Goal: Task Accomplishment & Management: Manage account settings

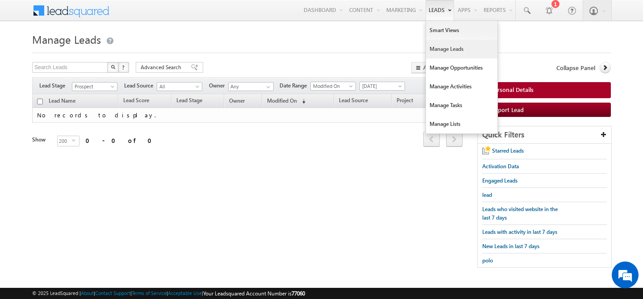
click at [430, 53] on link "Manage Leads" at bounding box center [461, 49] width 71 height 19
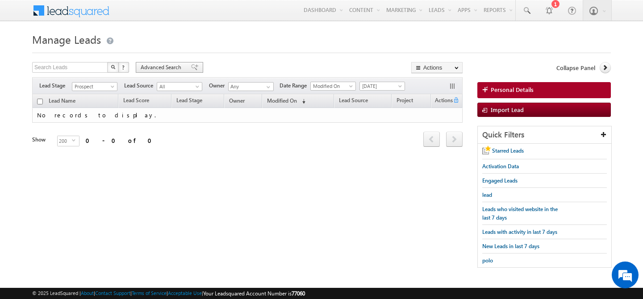
click at [159, 65] on span "Advanced Search" at bounding box center [162, 67] width 43 height 8
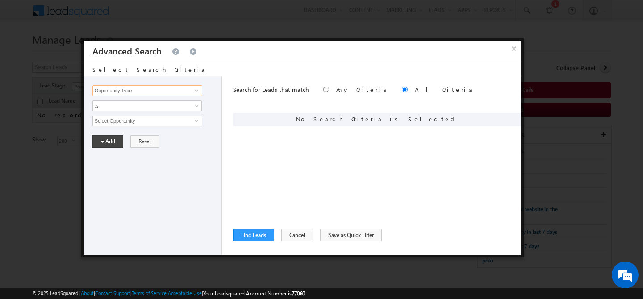
click at [149, 90] on input "Opportunity Type" at bounding box center [147, 90] width 110 height 11
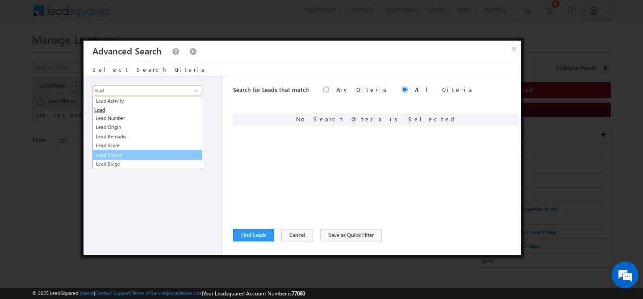
click at [131, 156] on link "Lead Source" at bounding box center [147, 155] width 110 height 10
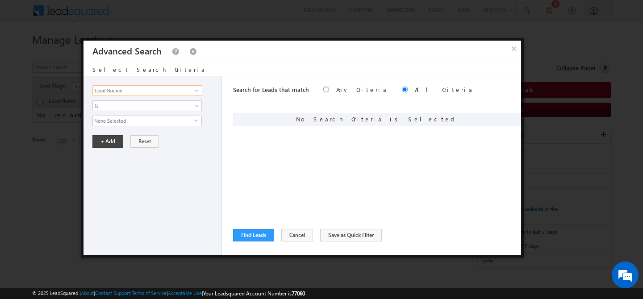
type input "Lead Source"
click at [130, 118] on span "None Selected" at bounding box center [143, 121] width 101 height 10
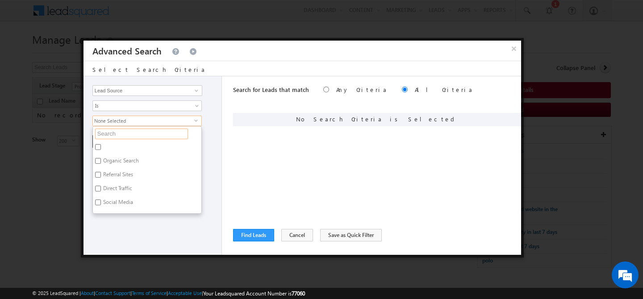
click at [123, 129] on input "text" at bounding box center [141, 134] width 93 height 11
click at [210, 140] on div "+ Add Reset" at bounding box center [154, 141] width 125 height 13
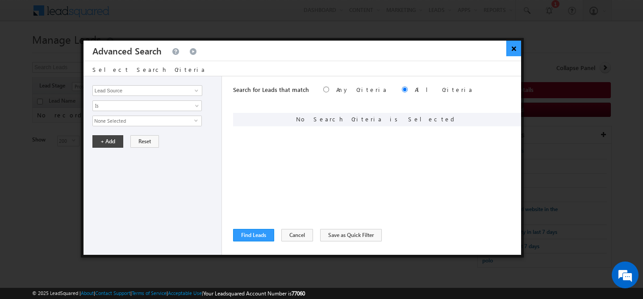
click at [517, 52] on button "×" at bounding box center [513, 49] width 15 height 16
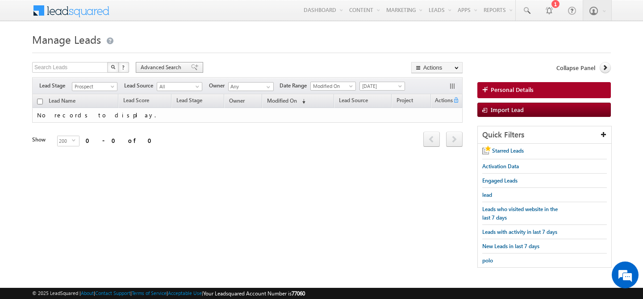
click at [145, 69] on span "Advanced Search" at bounding box center [162, 67] width 43 height 8
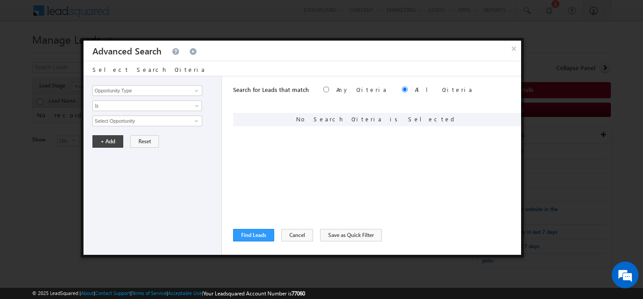
click at [284, 243] on div "Search for Leads that match Any Criteria All Criteria Note that the current tri…" at bounding box center [377, 165] width 288 height 179
click at [289, 237] on button "Cancel" at bounding box center [297, 235] width 32 height 13
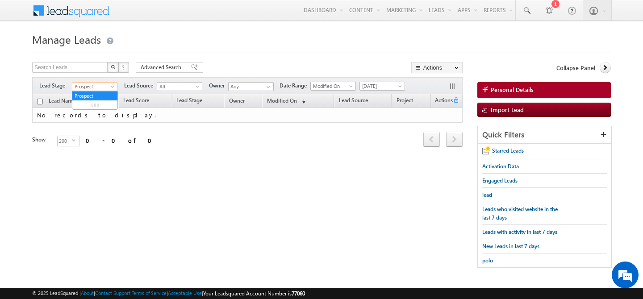
click at [109, 87] on span "Prospect" at bounding box center [93, 87] width 42 height 8
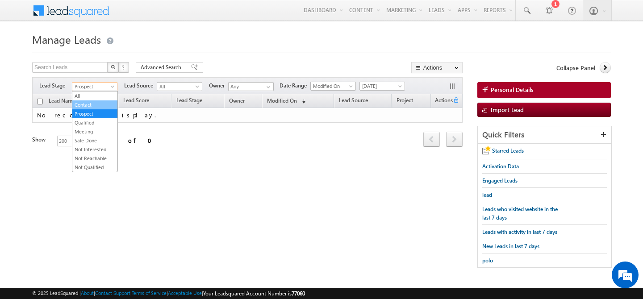
click at [96, 101] on link "Contact" at bounding box center [94, 105] width 45 height 8
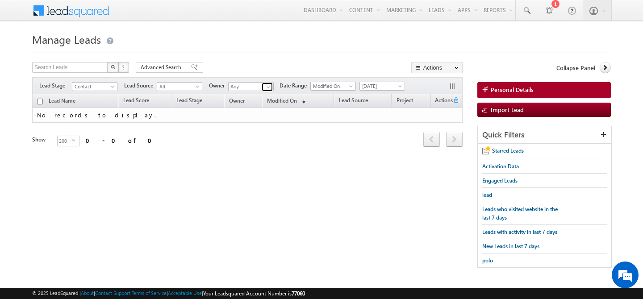
click at [268, 88] on span at bounding box center [268, 86] width 7 height 7
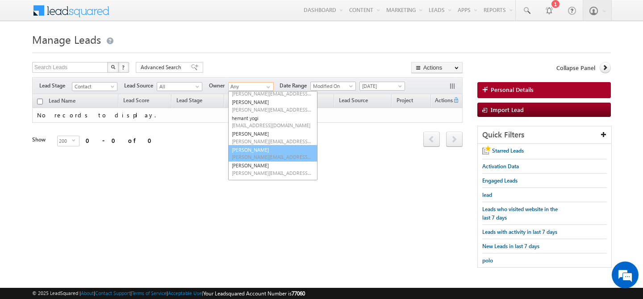
scroll to position [136, 0]
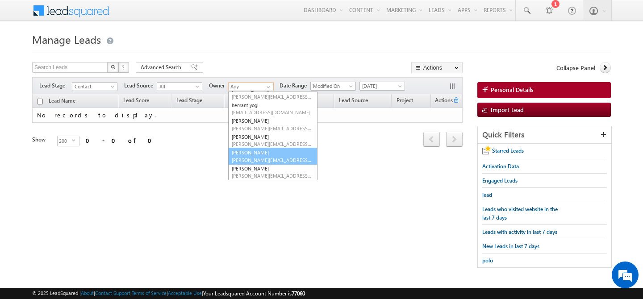
click at [252, 156] on link "Manpreet Singh manpreet.singh@indglobal.ae" at bounding box center [272, 156] width 89 height 17
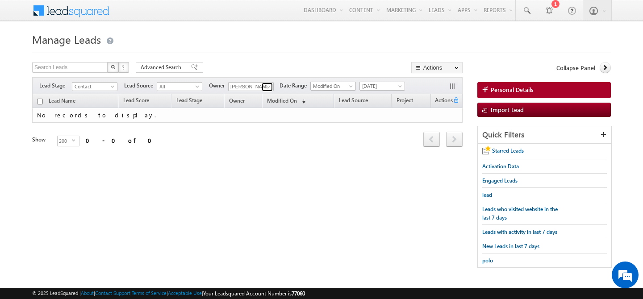
click at [268, 84] on span at bounding box center [268, 86] width 7 height 7
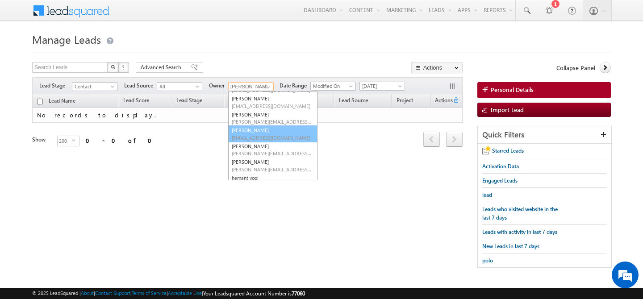
scroll to position [63, 0]
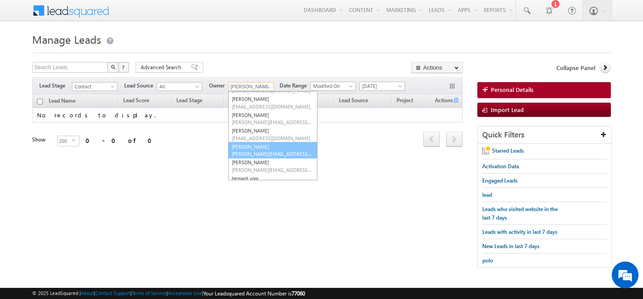
click at [263, 149] on link "Gurpreet Singh gurpreet.singh@indglobal.ae" at bounding box center [272, 150] width 89 height 17
type input "[PERSON_NAME]"
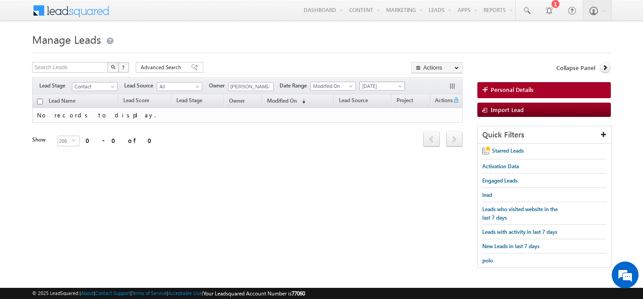
click at [395, 89] on span "[DATE]" at bounding box center [381, 86] width 42 height 8
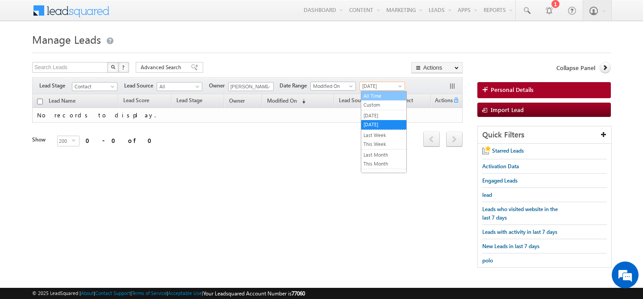
click at [388, 93] on link "All Time" at bounding box center [383, 96] width 45 height 8
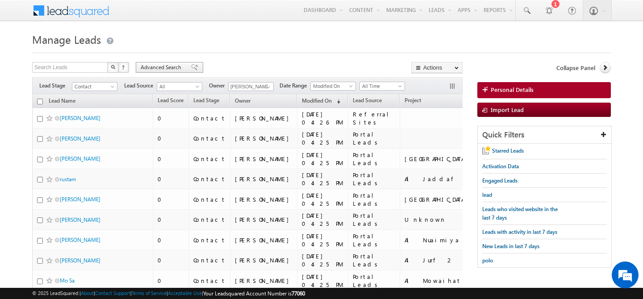
click at [146, 67] on span "Advanced Search" at bounding box center [162, 67] width 43 height 8
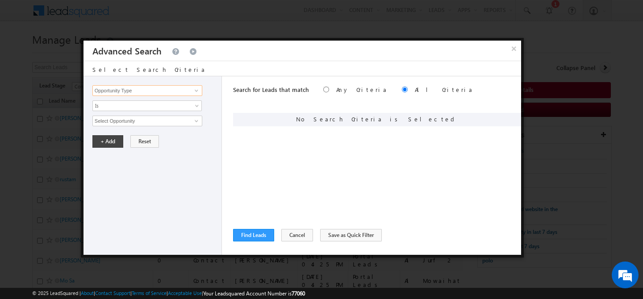
click at [144, 95] on input "Opportunity Type" at bounding box center [147, 90] width 110 height 11
click at [140, 104] on link "Lead Activity" at bounding box center [147, 101] width 110 height 10
type input "Lead Activity"
click at [136, 107] on span "Is" at bounding box center [141, 106] width 97 height 8
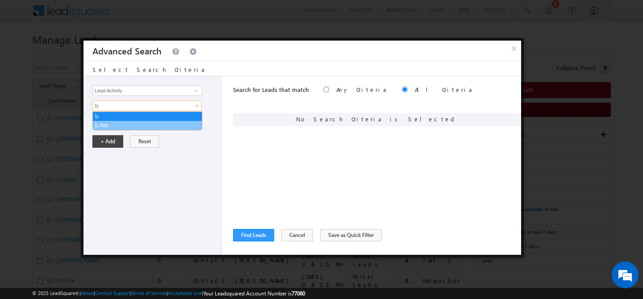
click at [118, 126] on link "Is Not" at bounding box center [147, 125] width 109 height 8
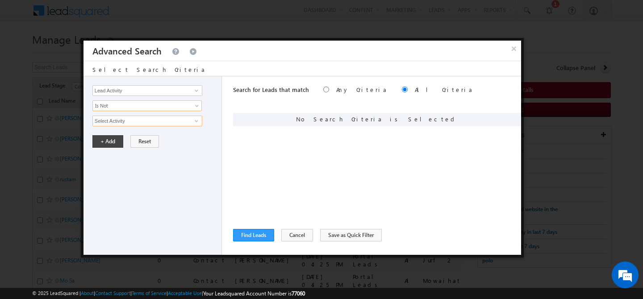
click at [124, 119] on input "Select Activity" at bounding box center [147, 121] width 110 height 11
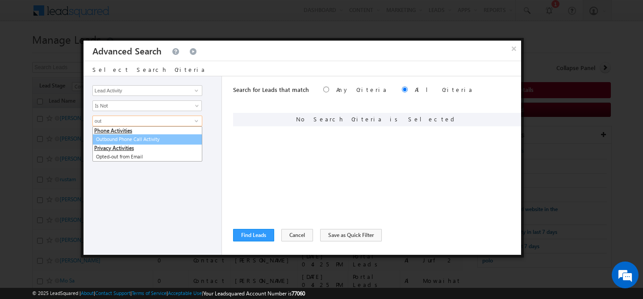
click at [139, 141] on link "Outbound Phone Call Activity" at bounding box center [147, 139] width 110 height 10
type input "Outbound Phone Call Activity"
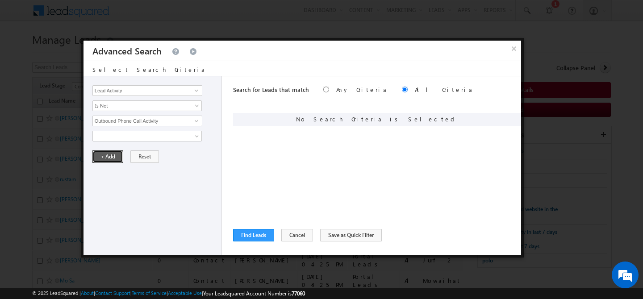
click at [109, 157] on button "+ Add" at bounding box center [107, 156] width 31 height 13
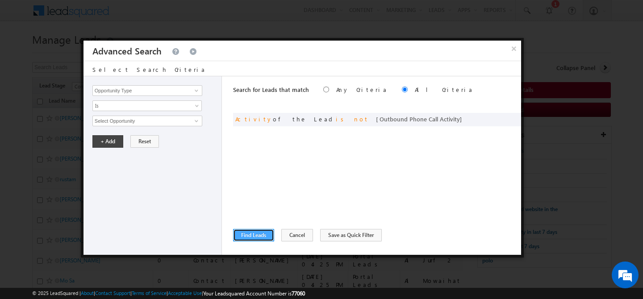
click at [259, 237] on button "Find Leads" at bounding box center [253, 235] width 41 height 13
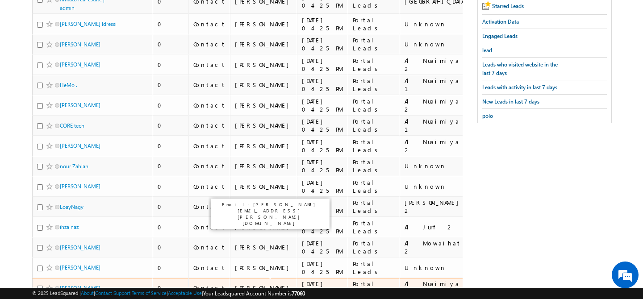
scroll to position [0, 0]
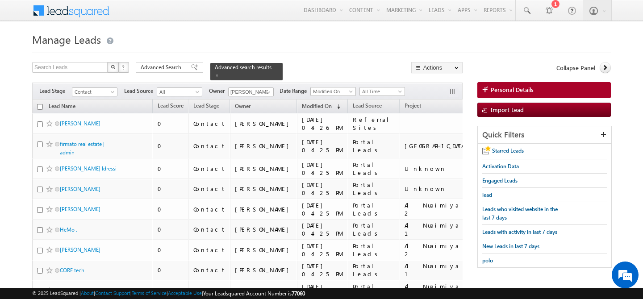
click at [38, 104] on input "checkbox" at bounding box center [40, 107] width 6 height 6
checkbox input "true"
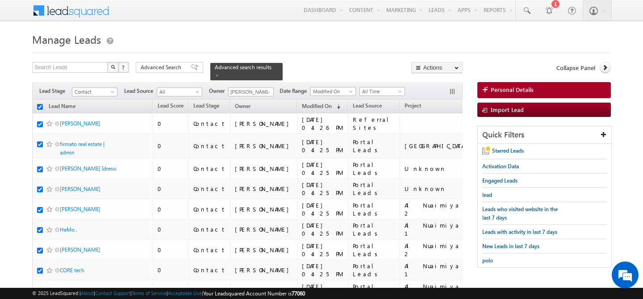
checkbox input "true"
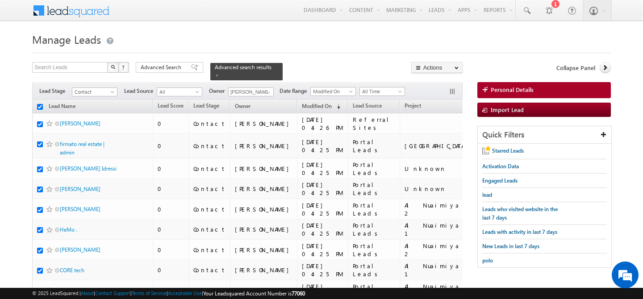
checkbox input "true"
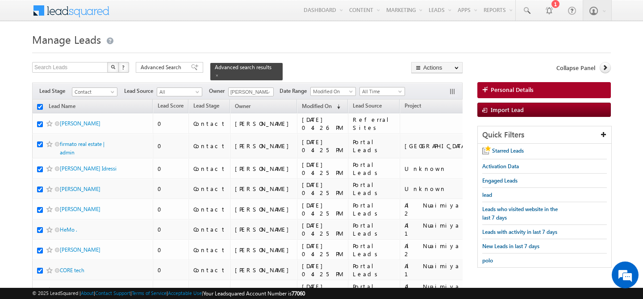
checkbox input "true"
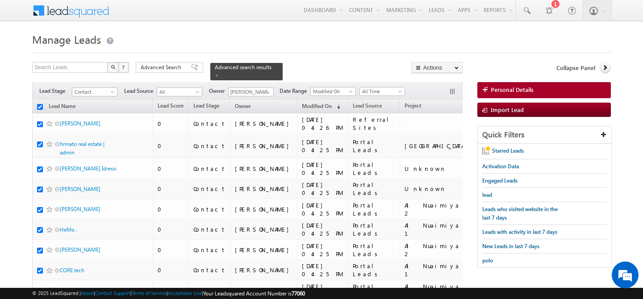
checkbox input "true"
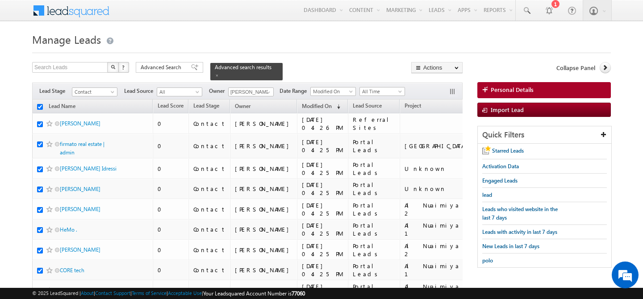
checkbox input "true"
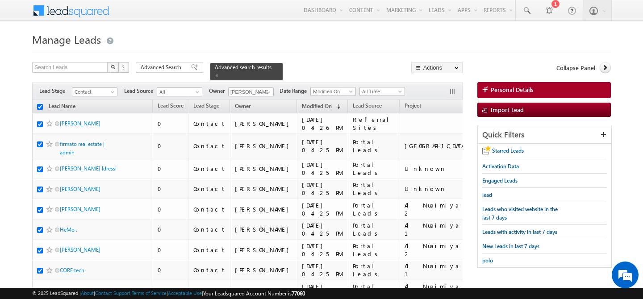
checkbox input "true"
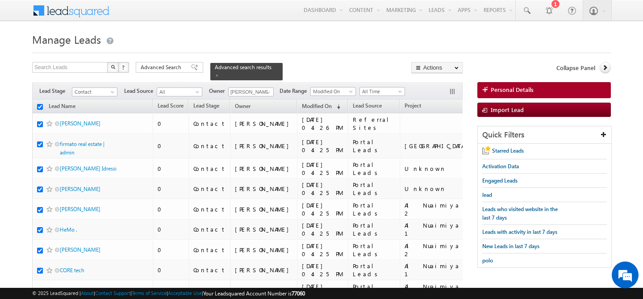
checkbox input "true"
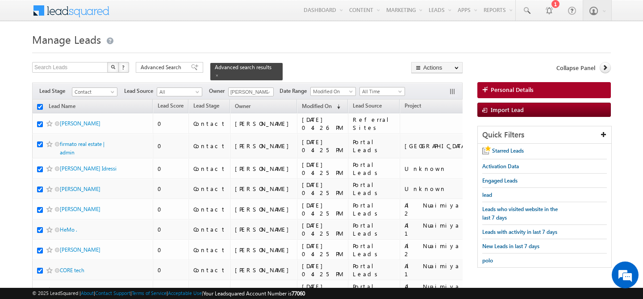
checkbox input "true"
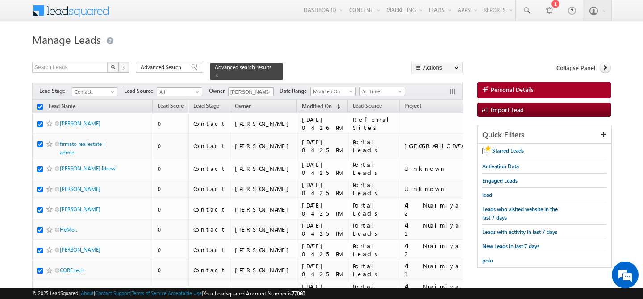
checkbox input "true"
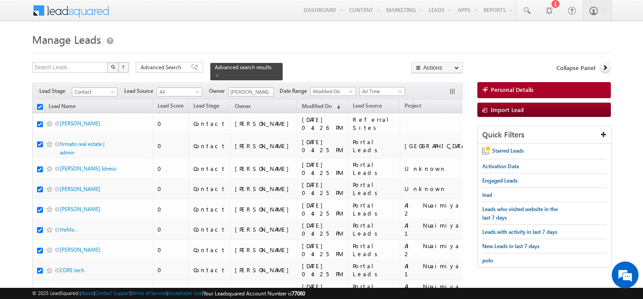
checkbox input "true"
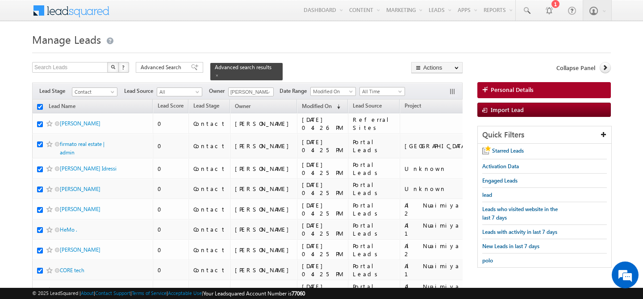
checkbox input "true"
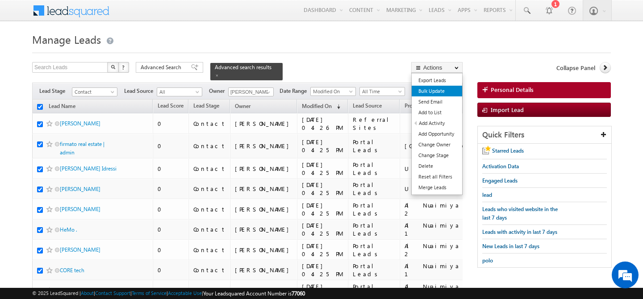
click at [437, 96] on link "Bulk Update" at bounding box center [437, 91] width 50 height 11
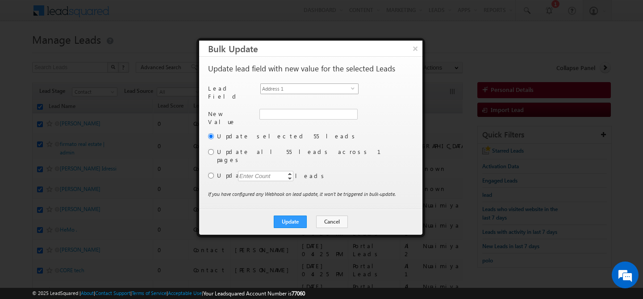
click at [333, 90] on span "Address 1" at bounding box center [306, 89] width 90 height 10
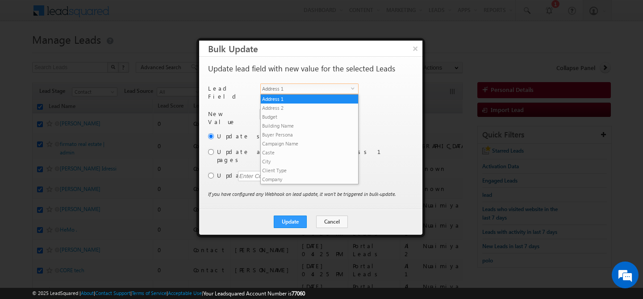
scroll to position [340, 0]
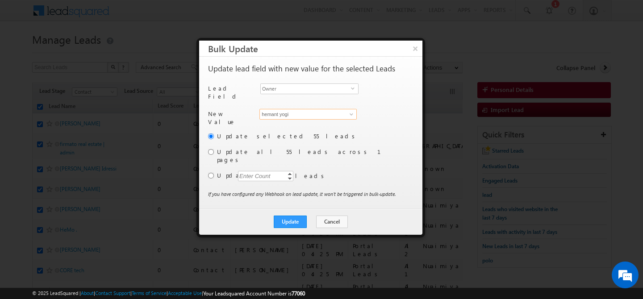
click at [308, 109] on input "hemant yogi" at bounding box center [307, 114] width 97 height 11
click at [280, 122] on link "Gurpreet Singh gurpreet.singh@indglobal.ae" at bounding box center [307, 128] width 97 height 17
type input "[PERSON_NAME]"
click at [212, 149] on input "radio" at bounding box center [211, 152] width 6 height 6
radio input "true"
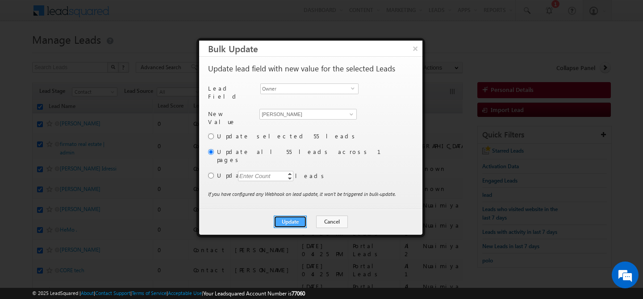
click at [286, 216] on button "Update" at bounding box center [290, 222] width 33 height 13
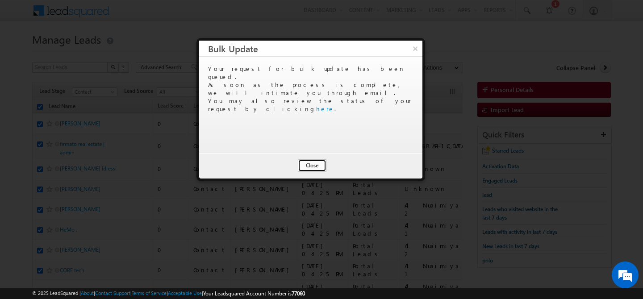
click at [310, 169] on button "Close" at bounding box center [312, 165] width 29 height 13
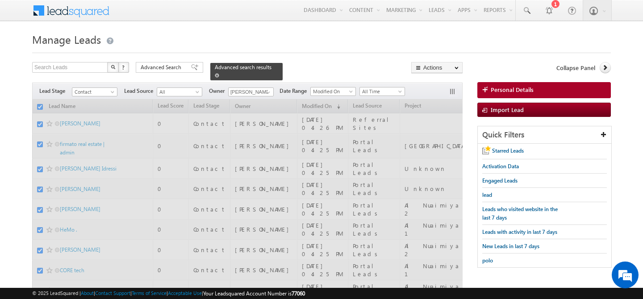
checkbox input "false"
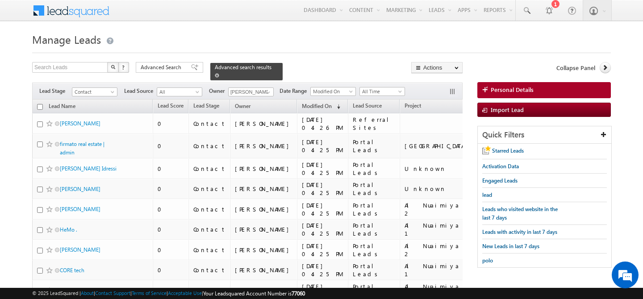
click at [219, 73] on span at bounding box center [217, 75] width 4 height 4
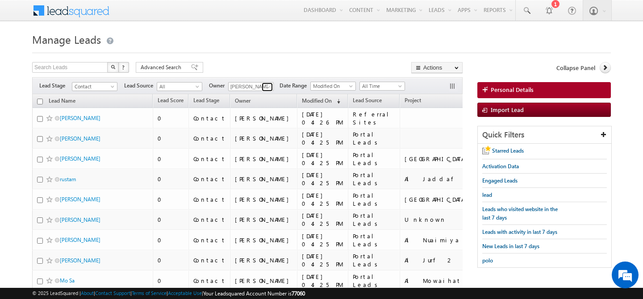
click at [268, 87] on span at bounding box center [268, 86] width 7 height 7
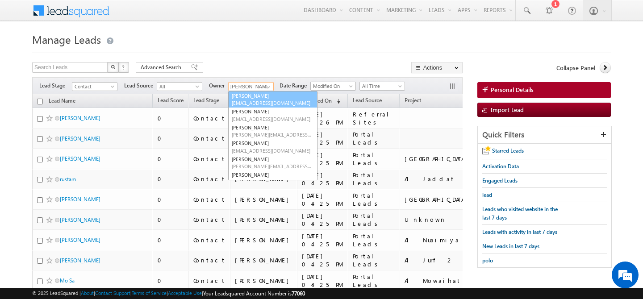
scroll to position [0, 0]
click at [246, 93] on link "Any" at bounding box center [272, 96] width 89 height 10
type input "Any"
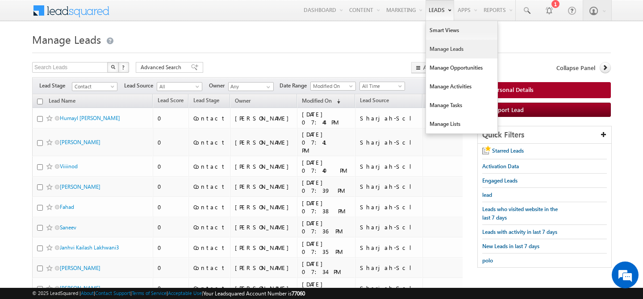
click at [430, 49] on link "Manage Leads" at bounding box center [461, 49] width 71 height 19
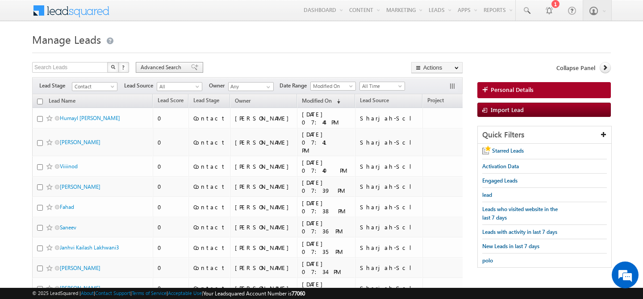
click at [156, 63] on span "Advanced Search" at bounding box center [162, 67] width 43 height 8
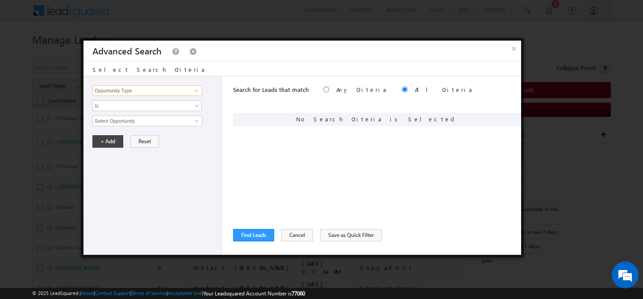
click at [153, 96] on input "Opportunity Type" at bounding box center [147, 90] width 110 height 11
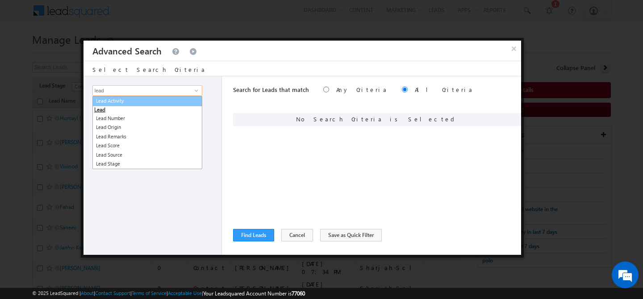
click at [155, 104] on link "Lead Activity" at bounding box center [147, 101] width 110 height 10
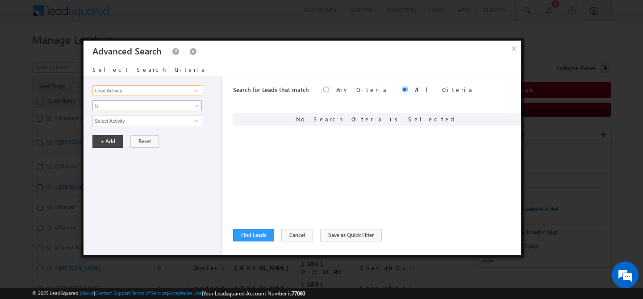
type input "Lead Activity"
click at [136, 104] on span "Is" at bounding box center [141, 106] width 97 height 8
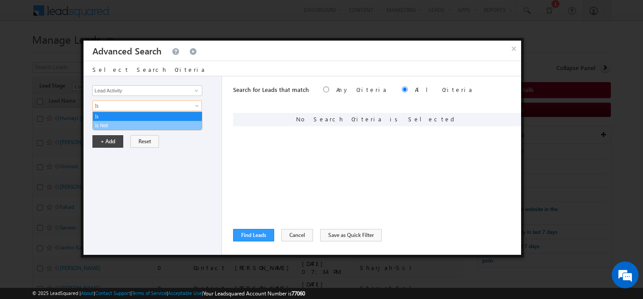
click at [115, 124] on link "Is Not" at bounding box center [147, 125] width 109 height 8
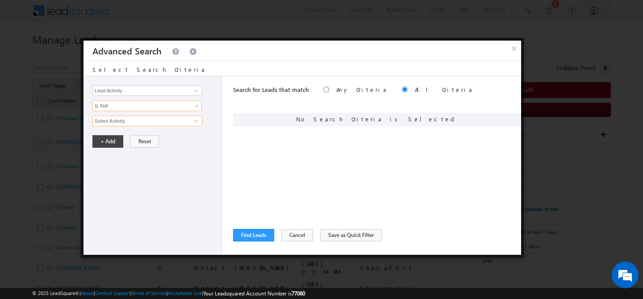
click at [121, 119] on input "Select Activity" at bounding box center [147, 121] width 110 height 11
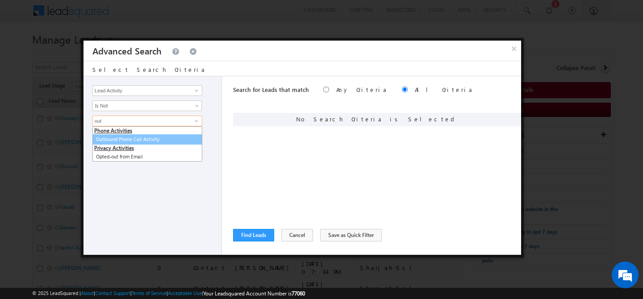
click at [129, 139] on link "Outbound Phone Call Activity" at bounding box center [147, 139] width 110 height 10
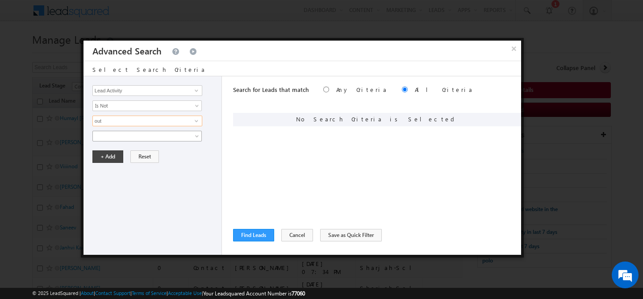
type input "Outbound Phone Call Activity"
click at [107, 158] on button "+ Add" at bounding box center [107, 156] width 31 height 13
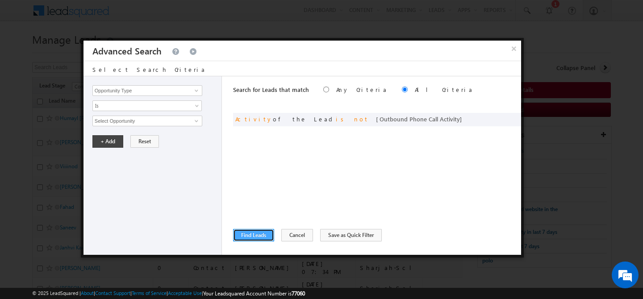
click at [248, 236] on button "Find Leads" at bounding box center [253, 235] width 41 height 13
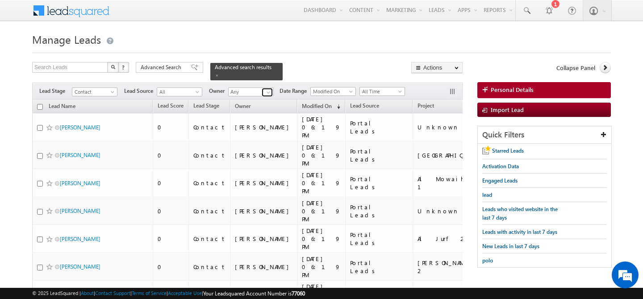
click at [270, 89] on span at bounding box center [268, 92] width 7 height 7
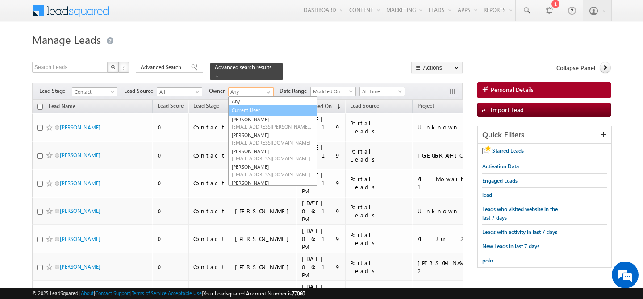
click at [255, 105] on link "Current User" at bounding box center [272, 110] width 89 height 10
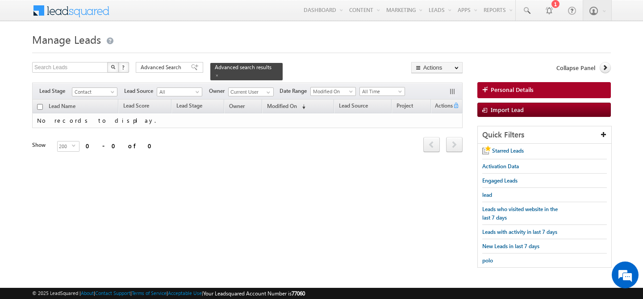
click at [294, 138] on div "Refresh first prev next last 0 - 0 of 0" at bounding box center [247, 140] width 430 height 25
click at [267, 89] on span at bounding box center [268, 92] width 7 height 7
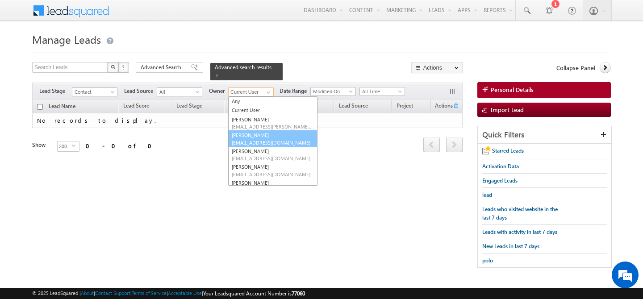
click at [256, 139] on span "[EMAIL_ADDRESS][DOMAIN_NAME]" at bounding box center [272, 142] width 80 height 7
type input "[PERSON_NAME]"
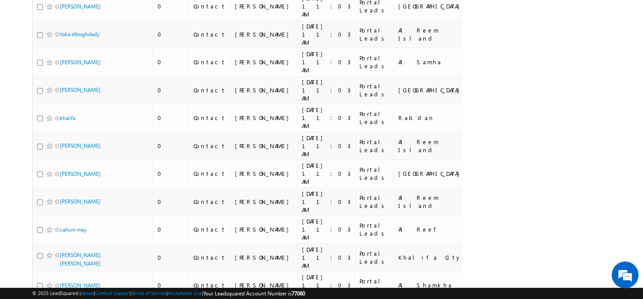
scroll to position [3962, 0]
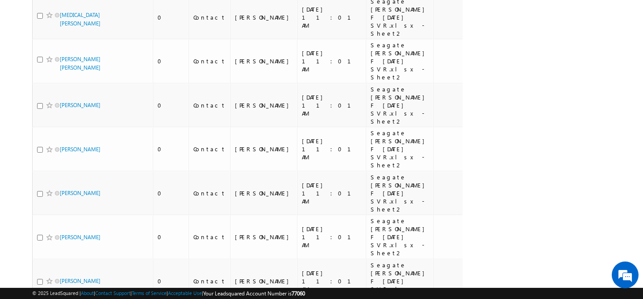
scroll to position [4891, 0]
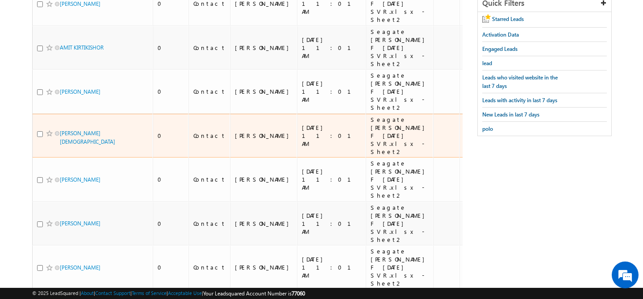
scroll to position [0, 0]
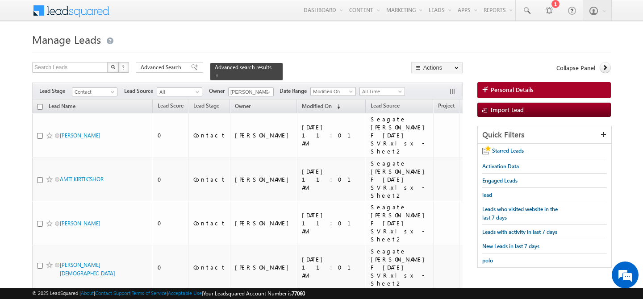
click at [38, 104] on input "checkbox" at bounding box center [40, 107] width 6 height 6
checkbox input "true"
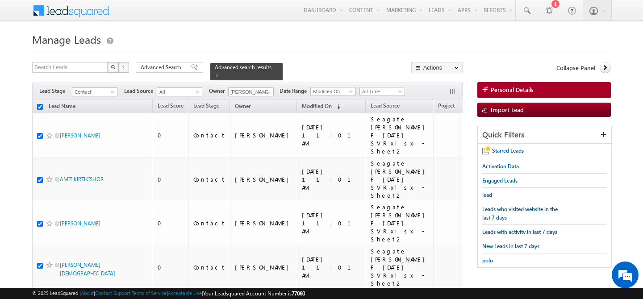
checkbox input "true"
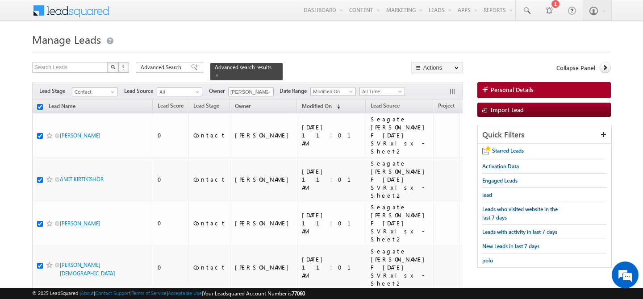
checkbox input "true"
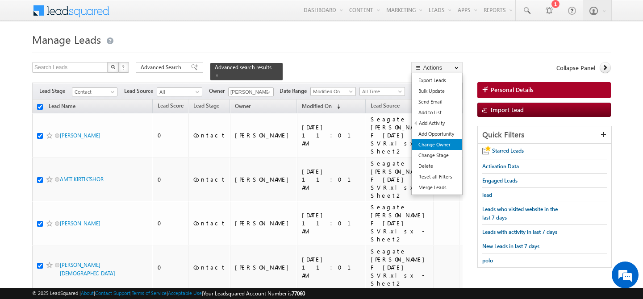
click at [443, 145] on link "Change Owner" at bounding box center [437, 144] width 50 height 11
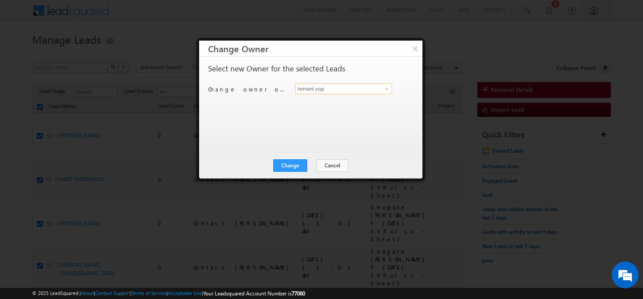
click at [379, 90] on input "hemant yogi" at bounding box center [343, 88] width 97 height 11
click at [356, 104] on span "[PERSON_NAME][EMAIL_ADDRESS][PERSON_NAME][DOMAIN_NAME]" at bounding box center [339, 106] width 80 height 7
type input "[PERSON_NAME]"
click at [290, 171] on button "Change" at bounding box center [290, 165] width 34 height 13
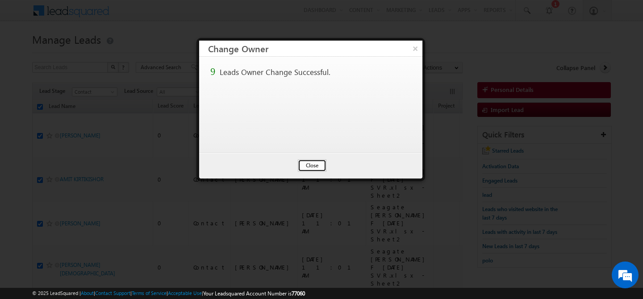
click at [310, 162] on button "Close" at bounding box center [312, 165] width 29 height 13
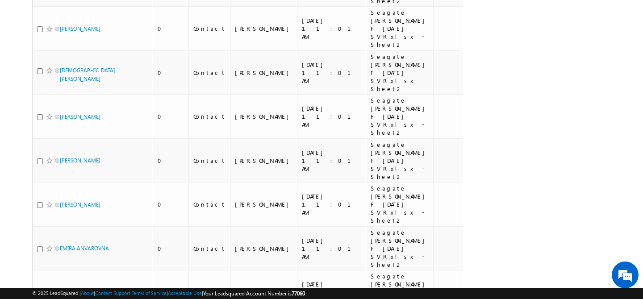
scroll to position [4891, 0]
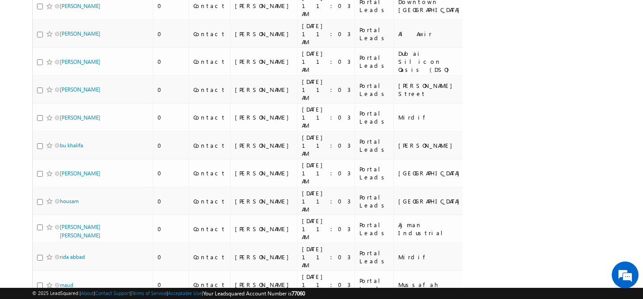
scroll to position [0, 0]
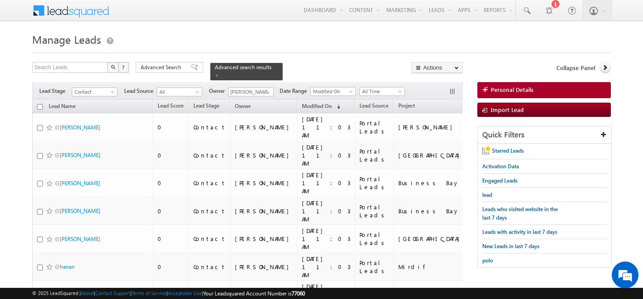
click at [42, 104] on input "checkbox" at bounding box center [40, 107] width 6 height 6
checkbox input "true"
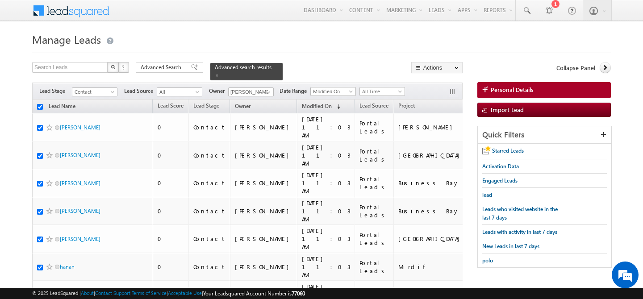
checkbox input "true"
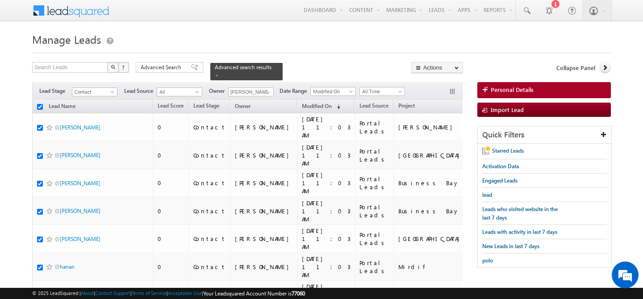
checkbox input "true"
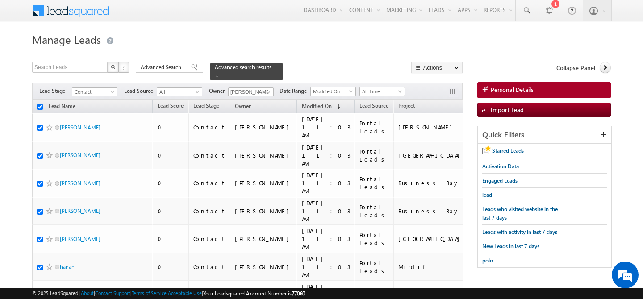
checkbox input "true"
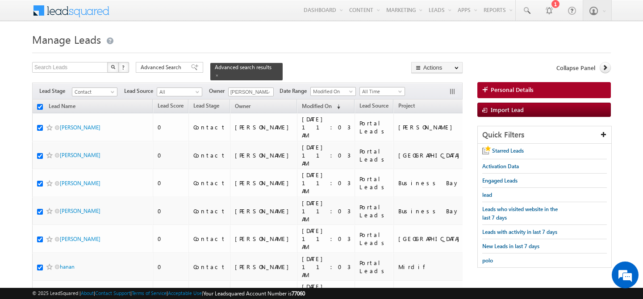
checkbox input "true"
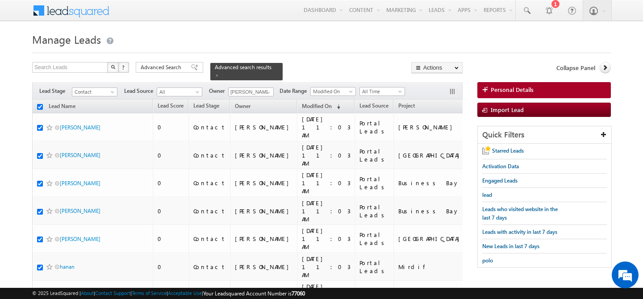
checkbox input "true"
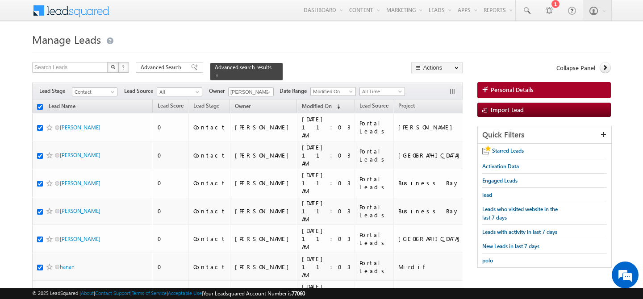
checkbox input "true"
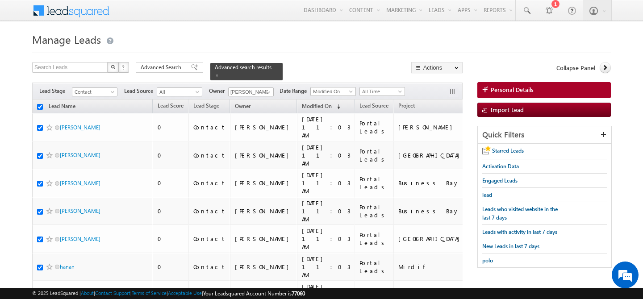
checkbox input "true"
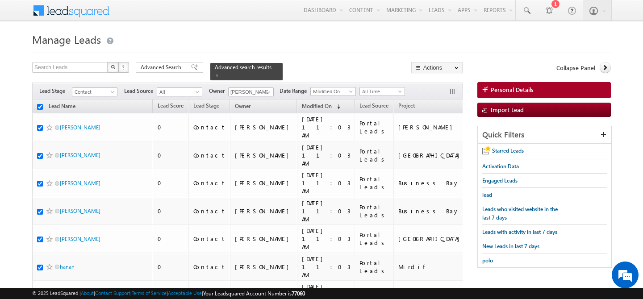
checkbox input "true"
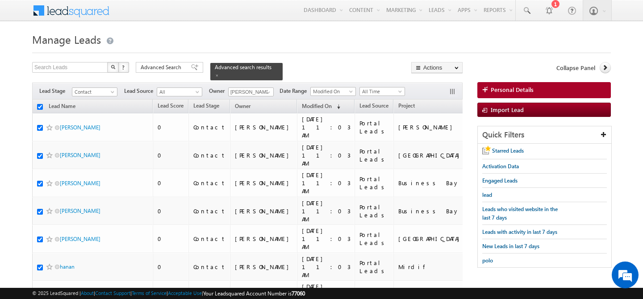
checkbox input "true"
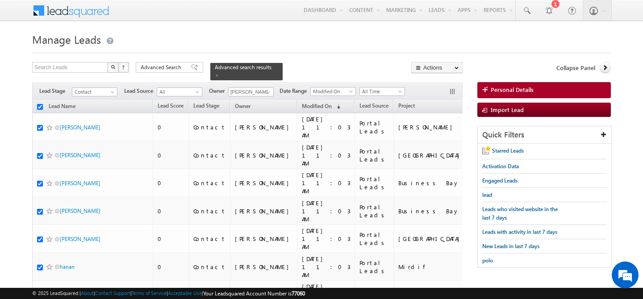
checkbox input "true"
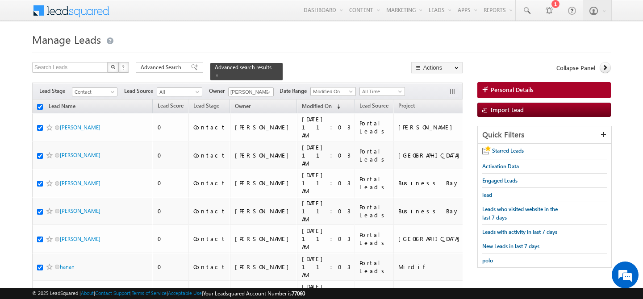
checkbox input "true"
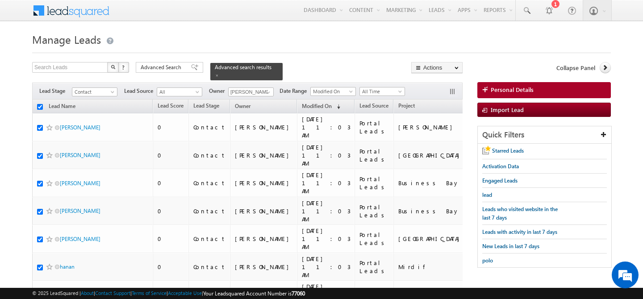
checkbox input "true"
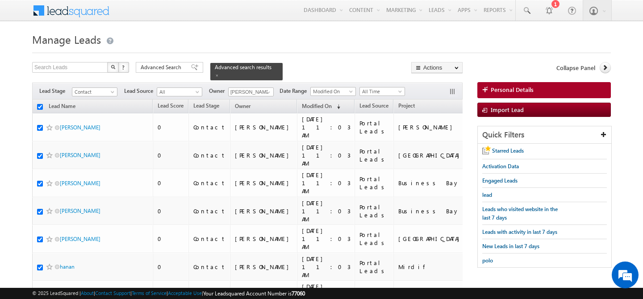
checkbox input "true"
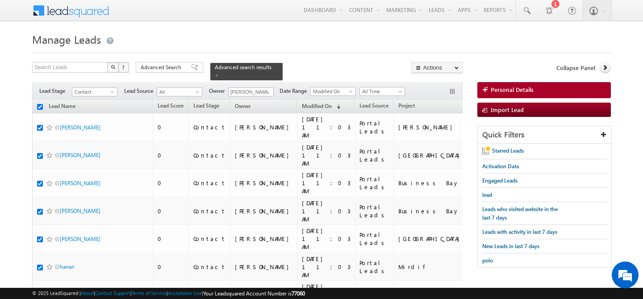
checkbox input "true"
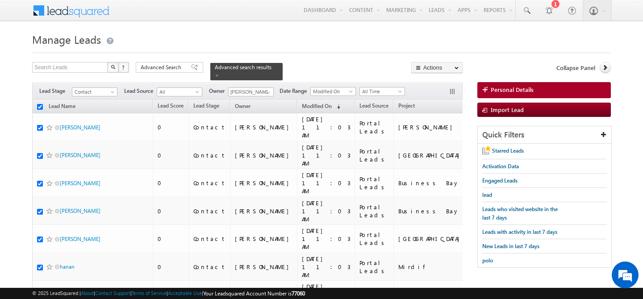
checkbox input "true"
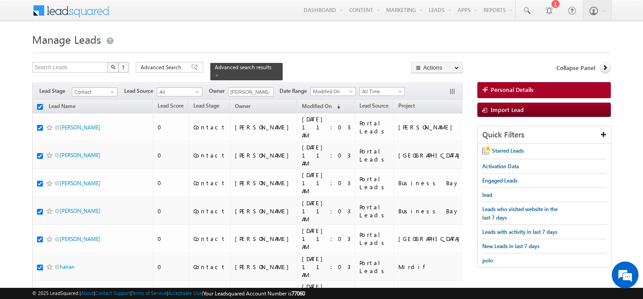
checkbox input "true"
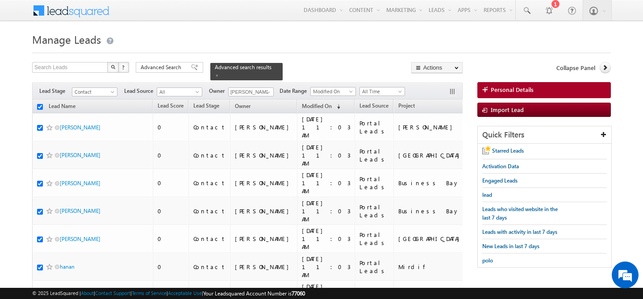
checkbox input "true"
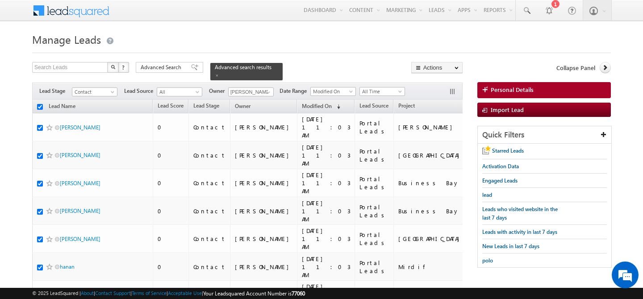
checkbox input "true"
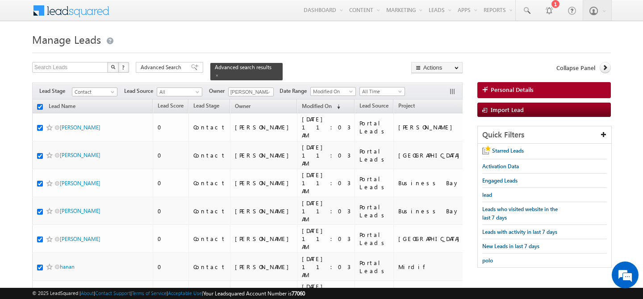
checkbox input "true"
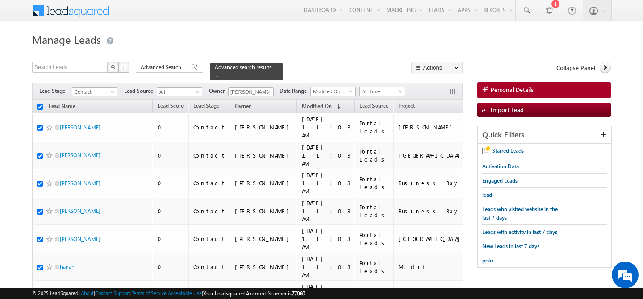
checkbox input "true"
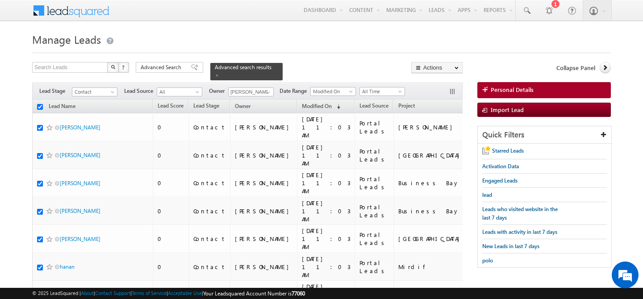
checkbox input "true"
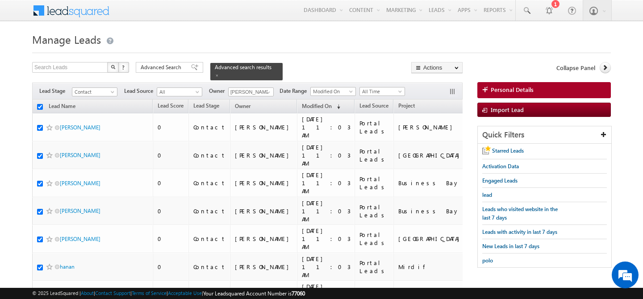
checkbox input "true"
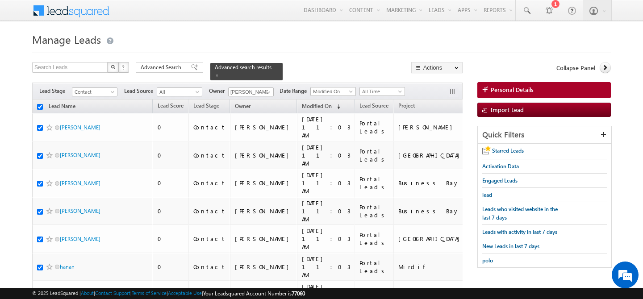
checkbox input "true"
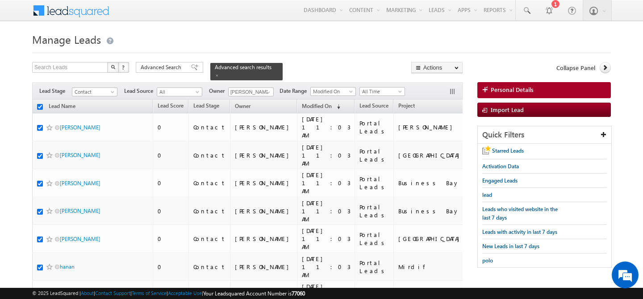
checkbox input "true"
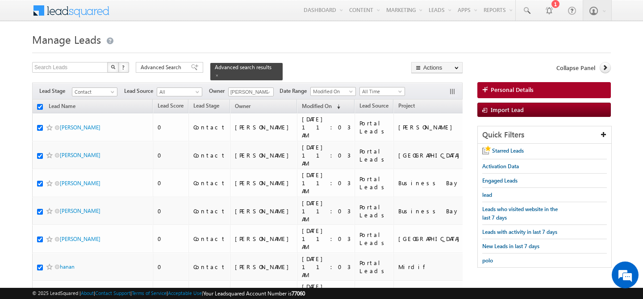
checkbox input "true"
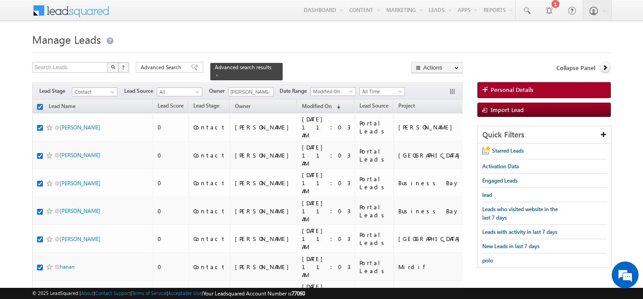
checkbox input "true"
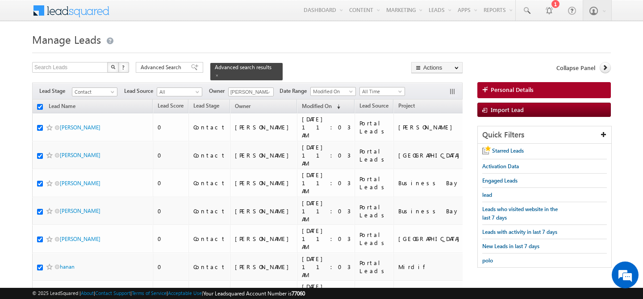
checkbox input "true"
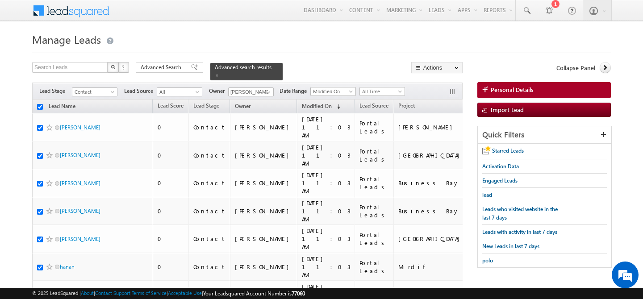
checkbox input "true"
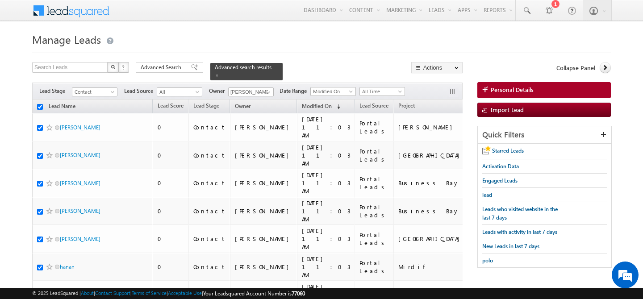
checkbox input "true"
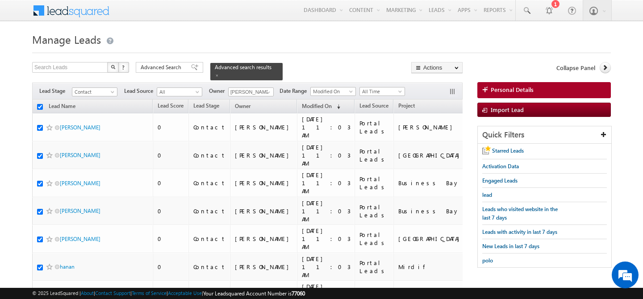
checkbox input "true"
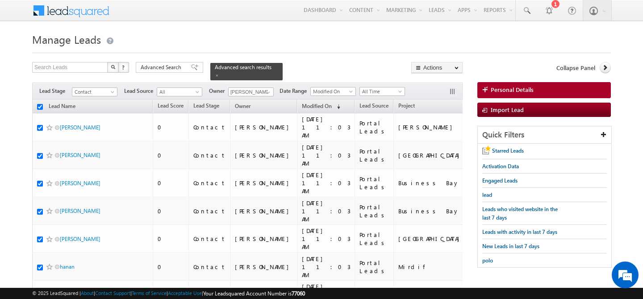
checkbox input "true"
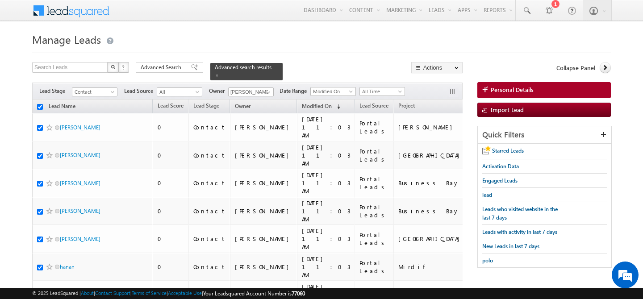
checkbox input "true"
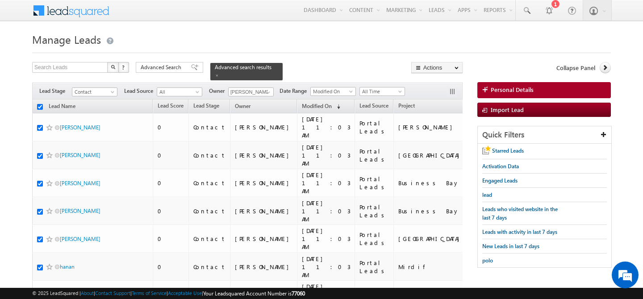
checkbox input "true"
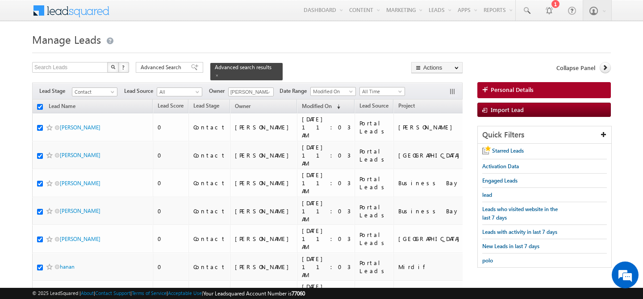
checkbox input "true"
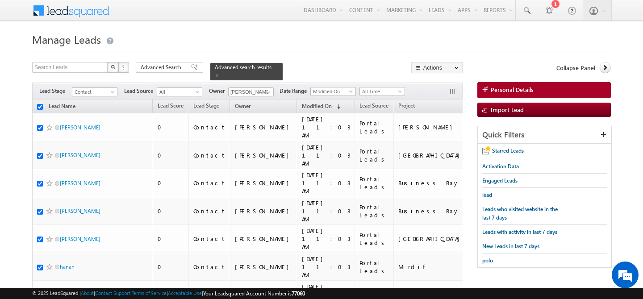
checkbox input "true"
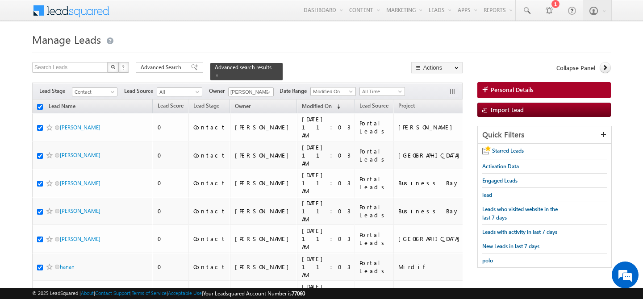
checkbox input "true"
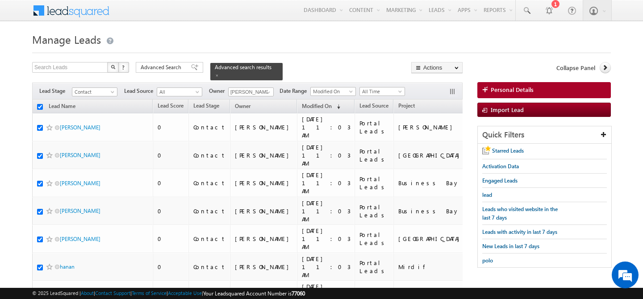
checkbox input "true"
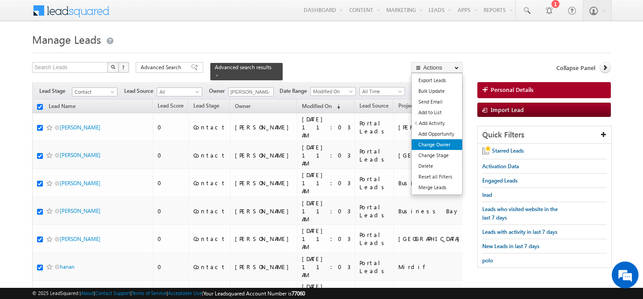
click at [436, 144] on link "Change Owner" at bounding box center [437, 144] width 50 height 11
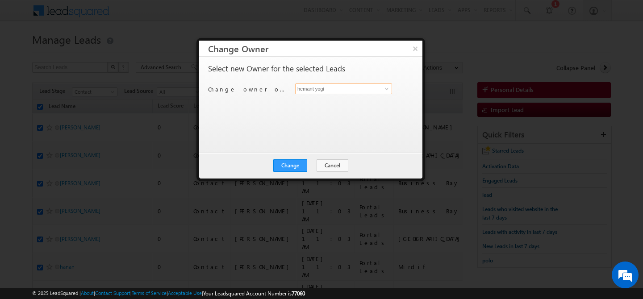
click at [359, 88] on input "hemant yogi" at bounding box center [343, 88] width 97 height 11
click at [334, 100] on link "[PERSON_NAME] [PERSON_NAME][EMAIL_ADDRESS][DOMAIN_NAME]" at bounding box center [343, 102] width 97 height 17
click at [293, 164] on button "Change" at bounding box center [290, 165] width 34 height 13
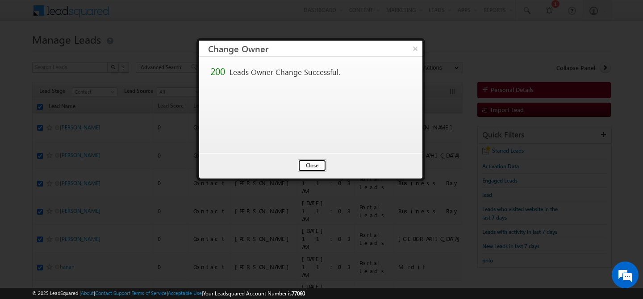
click at [310, 167] on button "Close" at bounding box center [312, 165] width 29 height 13
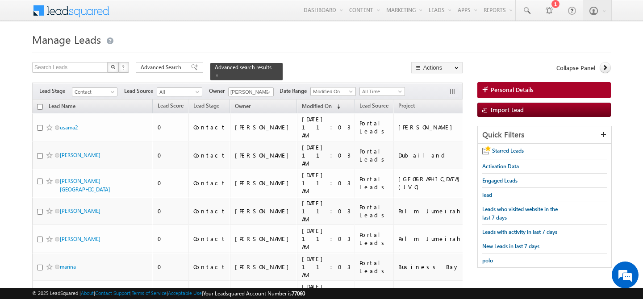
click at [42, 104] on input "checkbox" at bounding box center [40, 107] width 6 height 6
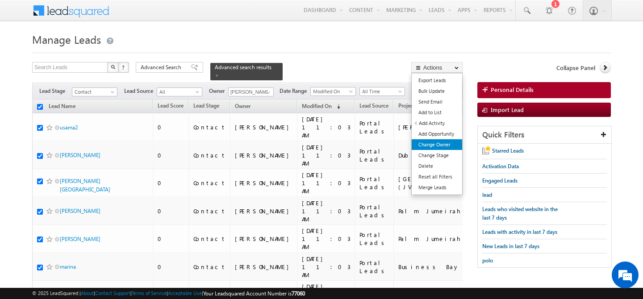
click at [454, 143] on link "Change Owner" at bounding box center [437, 144] width 50 height 11
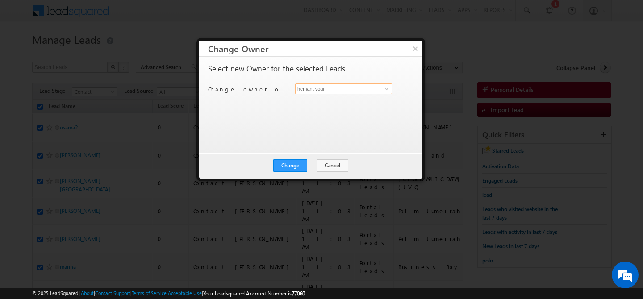
click at [364, 92] on input "hemant yogi" at bounding box center [343, 88] width 97 height 11
click at [341, 107] on span "[PERSON_NAME][EMAIL_ADDRESS][DOMAIN_NAME]" at bounding box center [339, 106] width 80 height 7
click at [295, 166] on button "Change" at bounding box center [290, 165] width 34 height 13
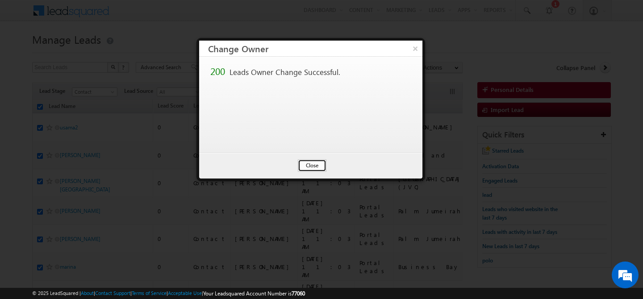
click at [312, 165] on button "Close" at bounding box center [312, 165] width 29 height 13
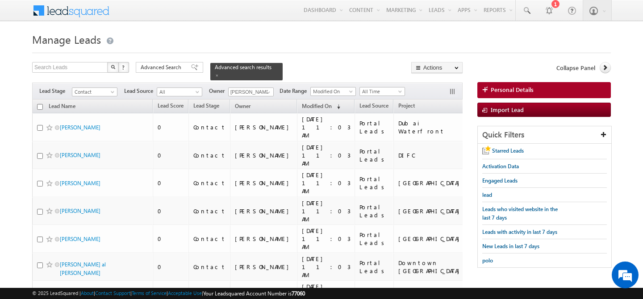
click at [42, 104] on input "checkbox" at bounding box center [40, 107] width 6 height 6
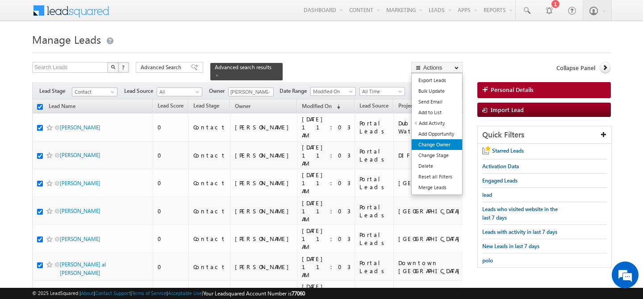
click at [435, 145] on link "Change Owner" at bounding box center [437, 144] width 50 height 11
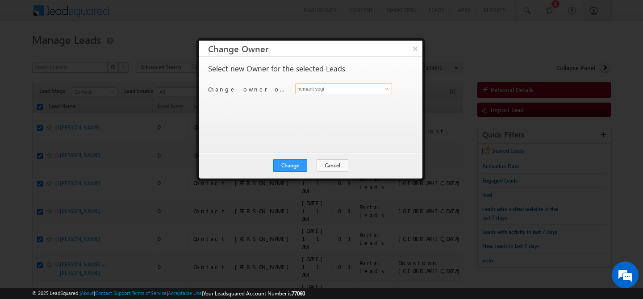
click at [364, 88] on input "hemant yogi" at bounding box center [343, 88] width 97 height 11
click at [360, 96] on link "[PERSON_NAME] [PERSON_NAME][EMAIL_ADDRESS][DOMAIN_NAME]" at bounding box center [343, 102] width 97 height 17
click at [296, 163] on button "Change" at bounding box center [290, 165] width 34 height 13
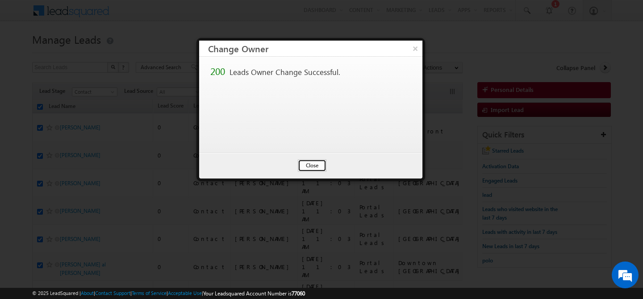
click at [309, 168] on button "Close" at bounding box center [312, 165] width 29 height 13
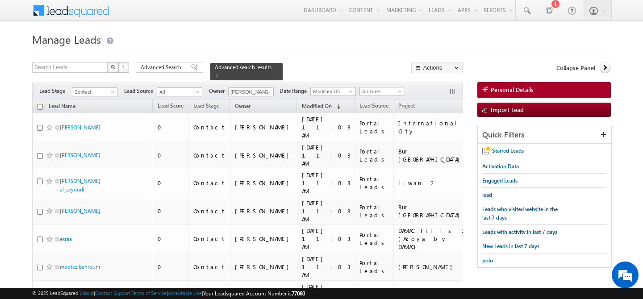
click at [39, 104] on input "checkbox" at bounding box center [40, 107] width 6 height 6
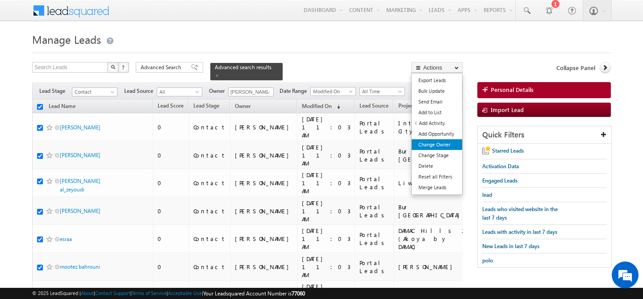
click at [446, 143] on link "Change Owner" at bounding box center [437, 144] width 50 height 11
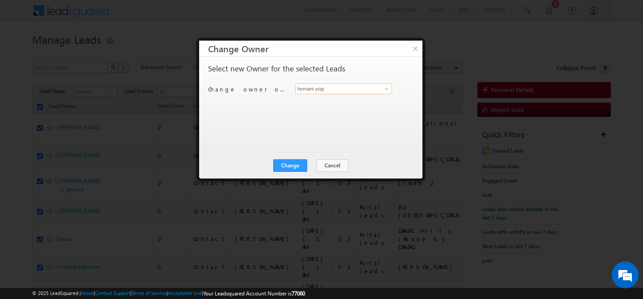
click at [354, 92] on input "hemant yogi" at bounding box center [343, 88] width 97 height 11
click at [361, 102] on link "[PERSON_NAME] [PERSON_NAME][EMAIL_ADDRESS][PERSON_NAME][DOMAIN_NAME]" at bounding box center [343, 102] width 97 height 17
click at [289, 166] on button "Change" at bounding box center [290, 165] width 34 height 13
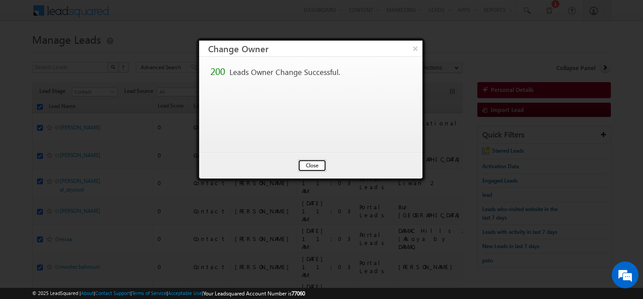
click at [317, 163] on button "Close" at bounding box center [312, 165] width 29 height 13
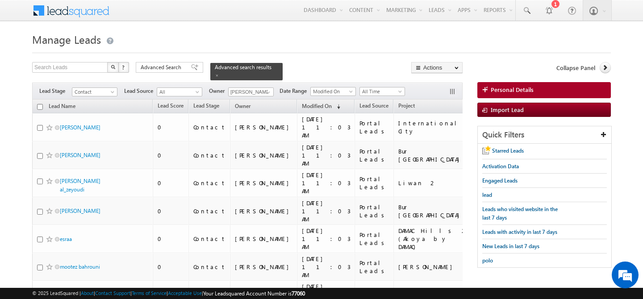
click at [39, 104] on input "checkbox" at bounding box center [40, 107] width 6 height 6
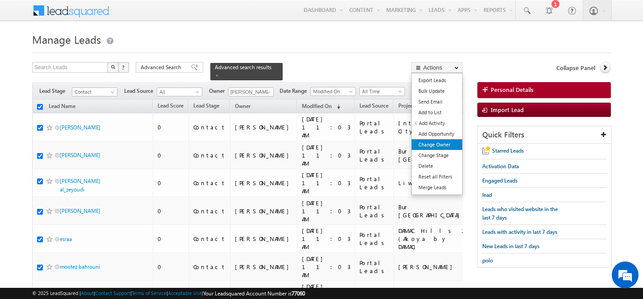
click at [447, 144] on link "Change Owner" at bounding box center [437, 144] width 50 height 11
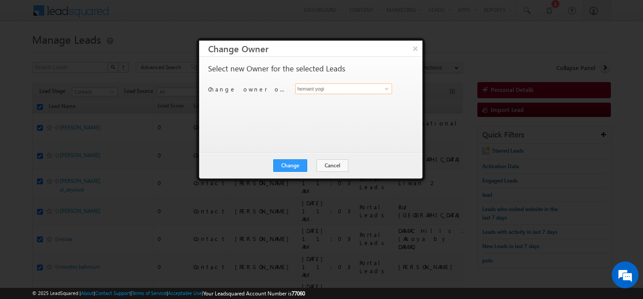
click at [346, 92] on input "hemant yogi" at bounding box center [343, 88] width 97 height 11
click at [352, 103] on span "[PERSON_NAME][EMAIL_ADDRESS][PERSON_NAME][DOMAIN_NAME]" at bounding box center [339, 106] width 80 height 7
click at [294, 164] on button "Change" at bounding box center [290, 165] width 34 height 13
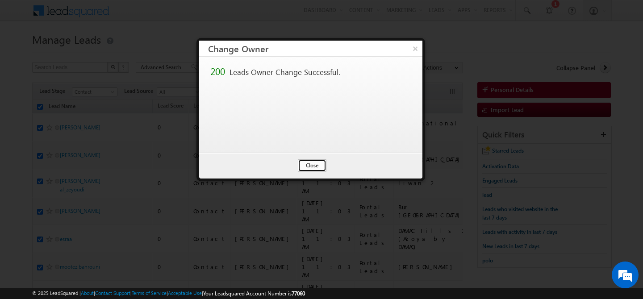
click at [316, 167] on button "Close" at bounding box center [312, 165] width 29 height 13
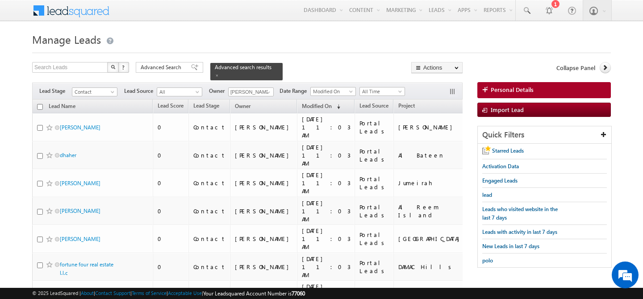
click at [39, 104] on input "checkbox" at bounding box center [40, 107] width 6 height 6
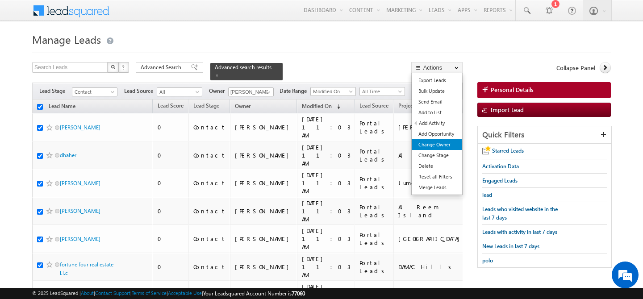
click at [436, 144] on link "Change Owner" at bounding box center [437, 144] width 50 height 11
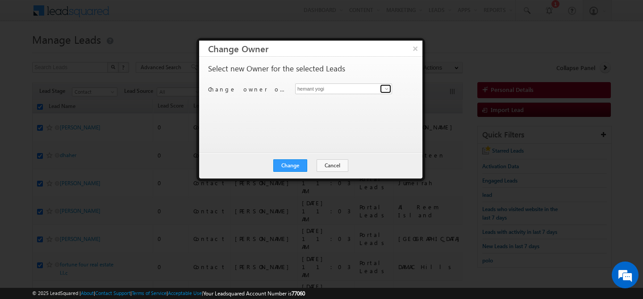
click at [385, 92] on link at bounding box center [385, 88] width 11 height 9
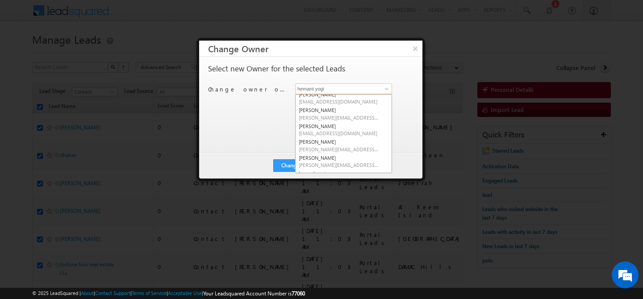
scroll to position [55, 0]
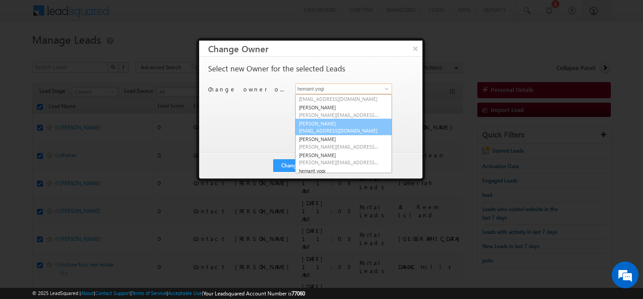
click at [330, 124] on link "[PERSON_NAME] [PERSON_NAME][EMAIL_ADDRESS][DOMAIN_NAME]" at bounding box center [343, 127] width 97 height 17
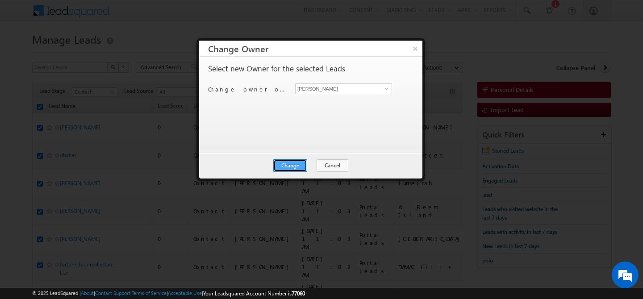
click at [285, 165] on button "Change" at bounding box center [290, 165] width 34 height 13
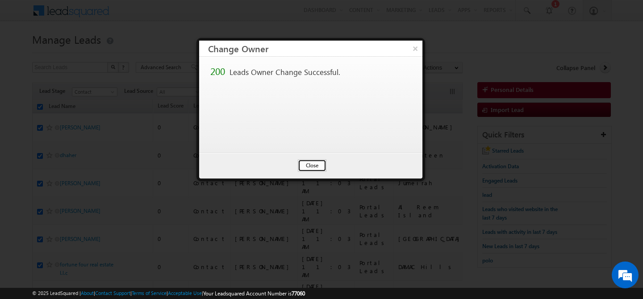
click at [313, 167] on button "Close" at bounding box center [312, 165] width 29 height 13
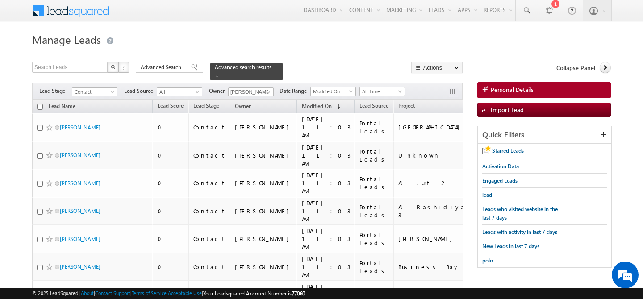
click at [41, 104] on input "checkbox" at bounding box center [40, 107] width 6 height 6
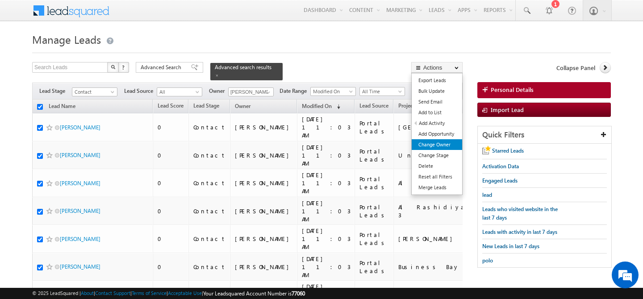
click at [447, 147] on link "Change Owner" at bounding box center [437, 144] width 50 height 11
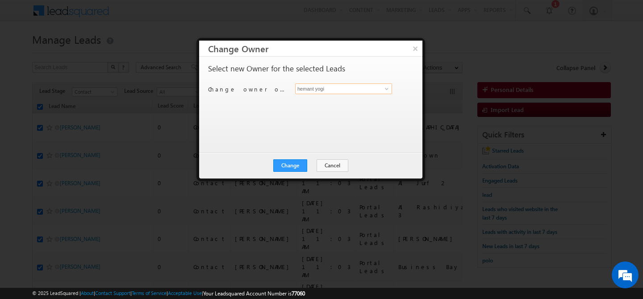
click at [352, 90] on input "hemant yogi" at bounding box center [343, 88] width 97 height 11
click at [374, 104] on span "[PERSON_NAME][EMAIL_ADDRESS][DOMAIN_NAME]" at bounding box center [339, 106] width 80 height 7
click at [283, 165] on button "Change" at bounding box center [290, 165] width 34 height 13
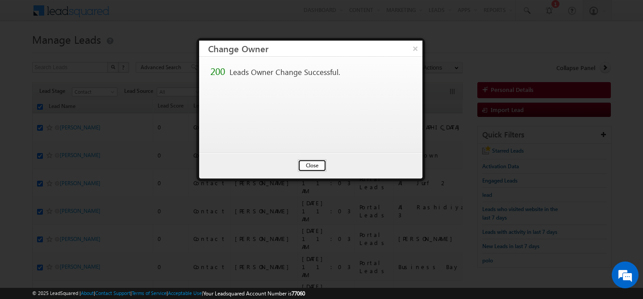
click at [317, 165] on button "Close" at bounding box center [312, 165] width 29 height 13
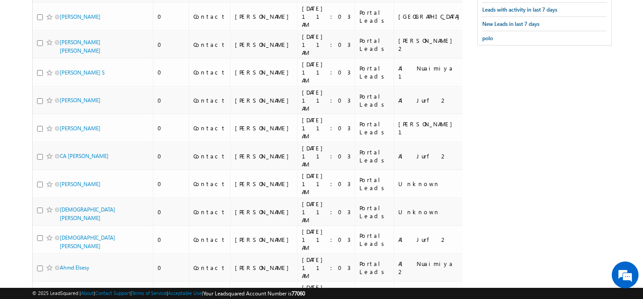
scroll to position [0, 0]
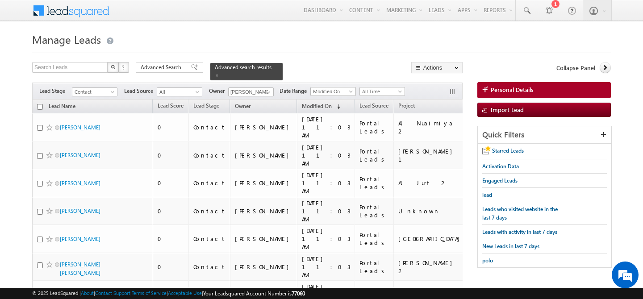
click at [40, 104] on input "checkbox" at bounding box center [40, 107] width 6 height 6
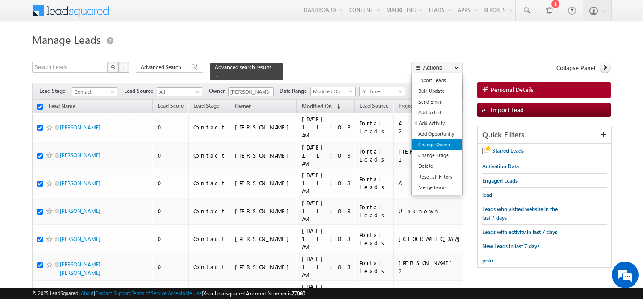
click at [442, 146] on link "Change Owner" at bounding box center [437, 144] width 50 height 11
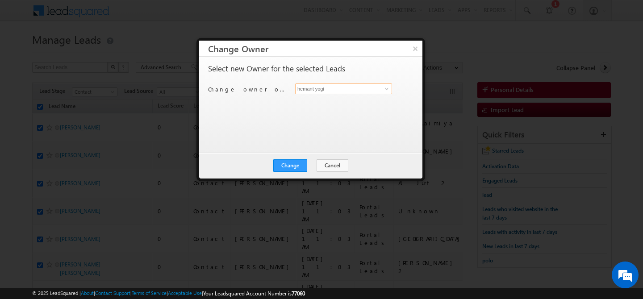
click at [364, 90] on input "hemant yogi" at bounding box center [343, 88] width 97 height 11
click at [342, 99] on link "[PERSON_NAME] [PERSON_NAME][EMAIL_ADDRESS][DOMAIN_NAME]" at bounding box center [343, 102] width 97 height 17
click at [292, 167] on button "Change" at bounding box center [290, 165] width 34 height 13
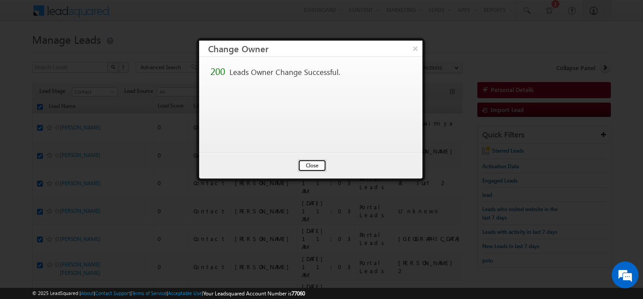
click at [305, 165] on button "Close" at bounding box center [312, 165] width 29 height 13
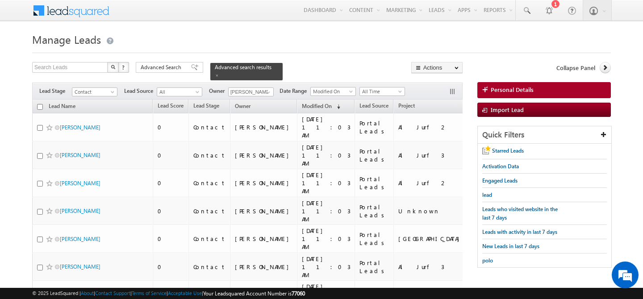
click at [41, 104] on input "checkbox" at bounding box center [40, 107] width 6 height 6
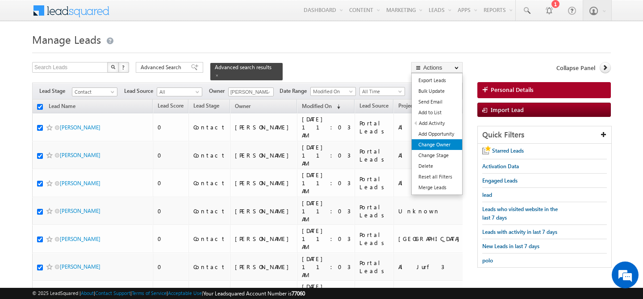
click at [447, 144] on link "Change Owner" at bounding box center [437, 144] width 50 height 11
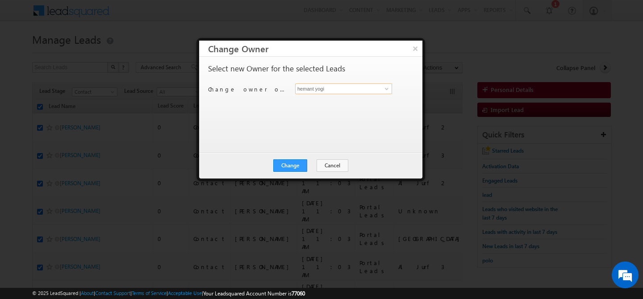
click at [339, 91] on input "hemant yogi" at bounding box center [343, 88] width 97 height 11
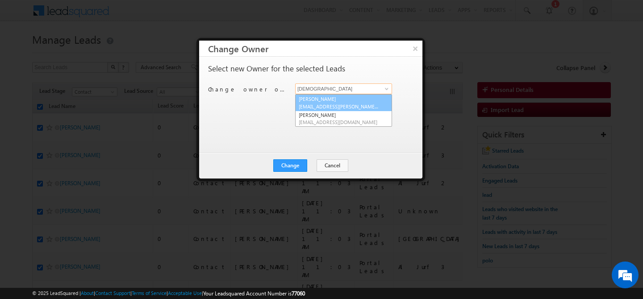
click at [334, 104] on span "[EMAIL_ADDRESS][PERSON_NAME][DOMAIN_NAME]" at bounding box center [339, 106] width 80 height 7
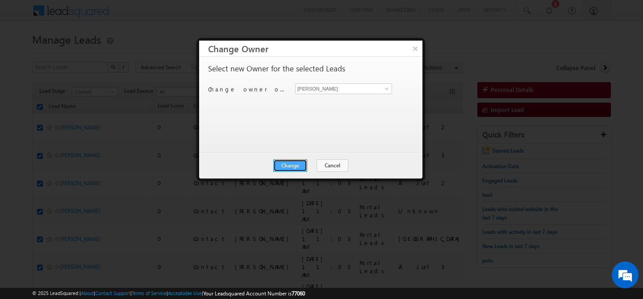
click at [292, 168] on button "Change" at bounding box center [290, 165] width 34 height 13
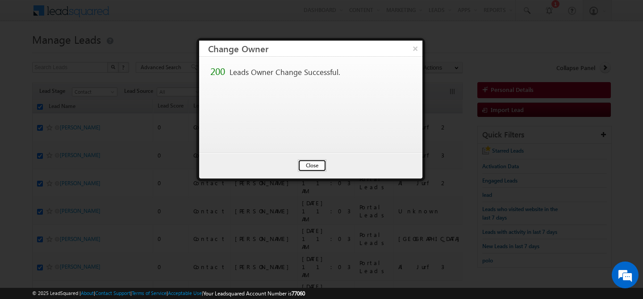
click at [315, 167] on button "Close" at bounding box center [312, 165] width 29 height 13
